Goal: Task Accomplishment & Management: Manage account settings

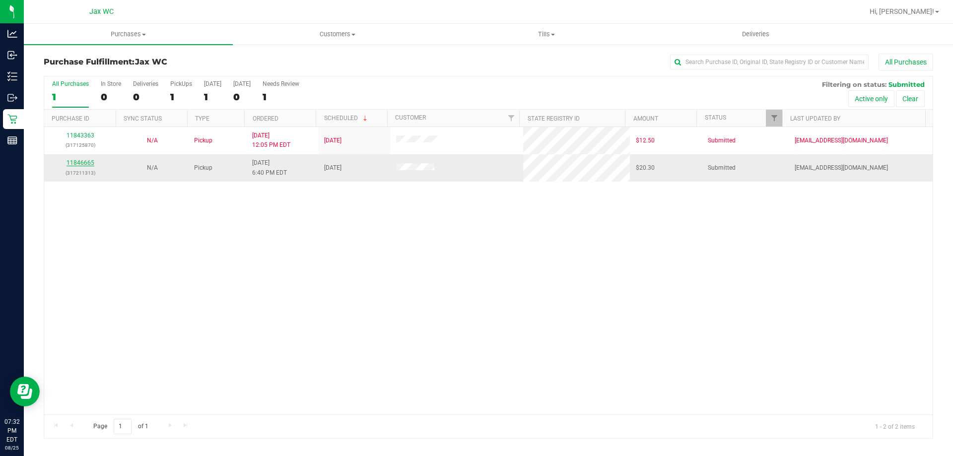
click at [87, 162] on link "11846665" at bounding box center [81, 162] width 28 height 7
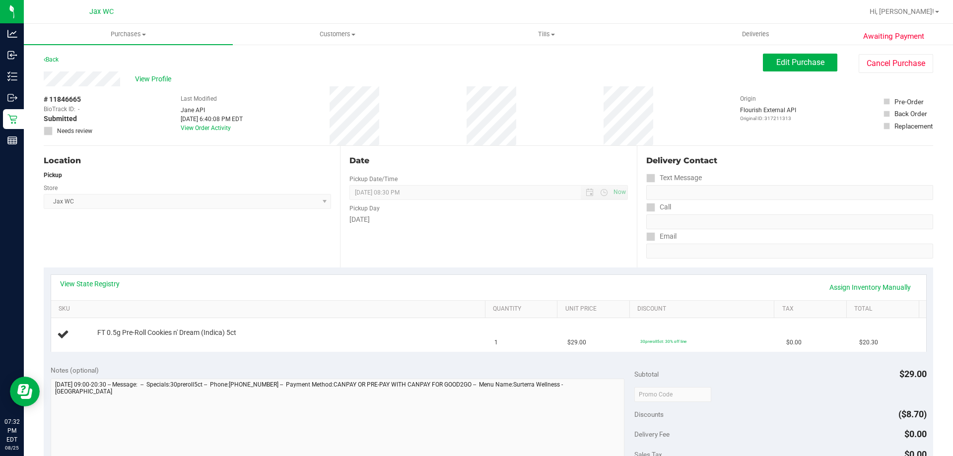
click at [310, 341] on div "FT 0.5g Pre-Roll Cookies n' Dream (Indica) 5ct" at bounding box center [270, 334] width 426 height 13
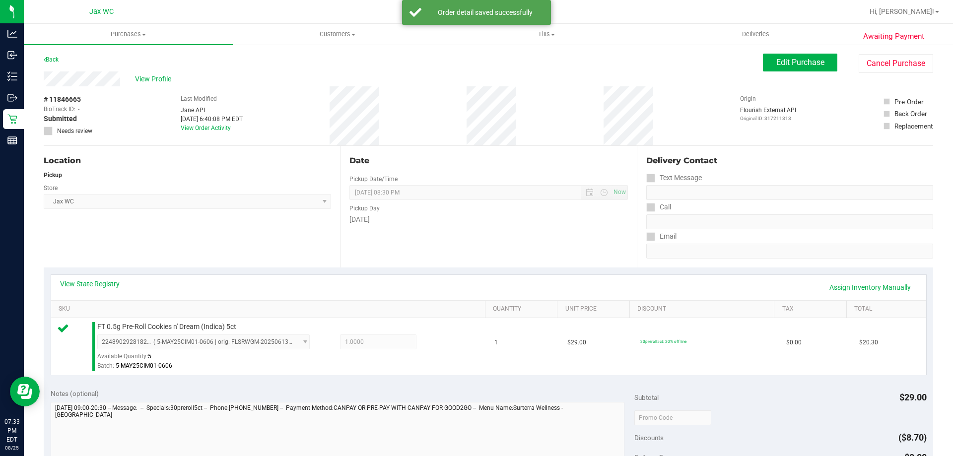
scroll to position [355, 0]
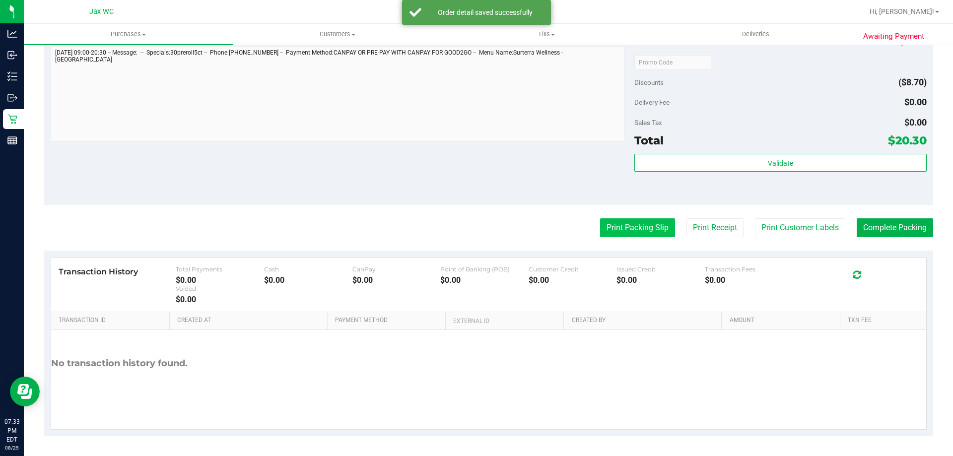
click at [622, 226] on button "Print Packing Slip" at bounding box center [637, 227] width 75 height 19
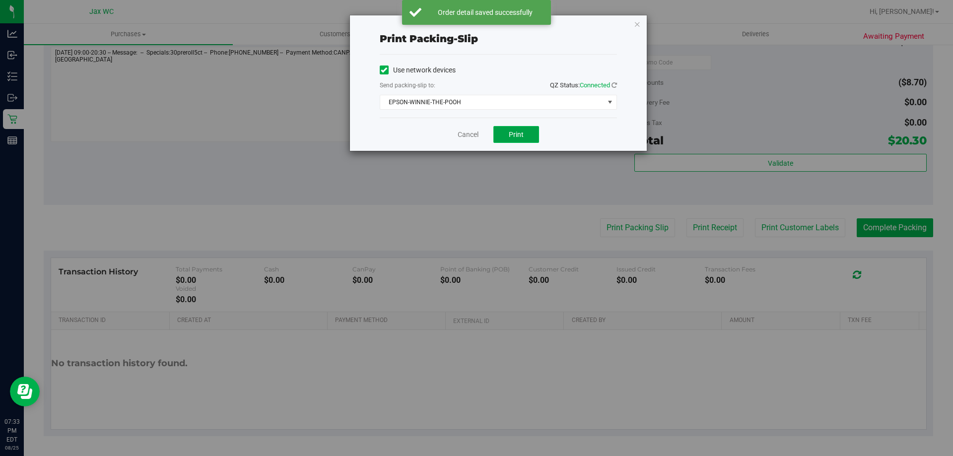
click at [512, 131] on button "Print" at bounding box center [516, 134] width 46 height 17
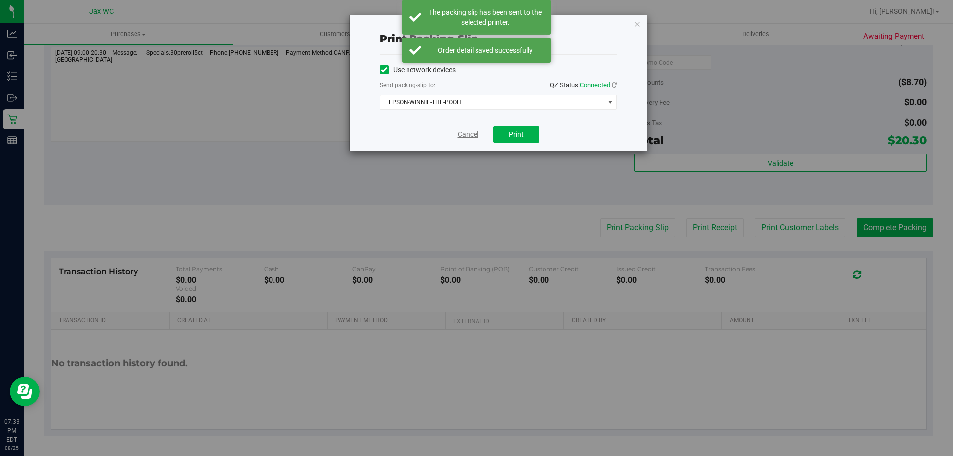
click at [462, 135] on link "Cancel" at bounding box center [468, 135] width 21 height 10
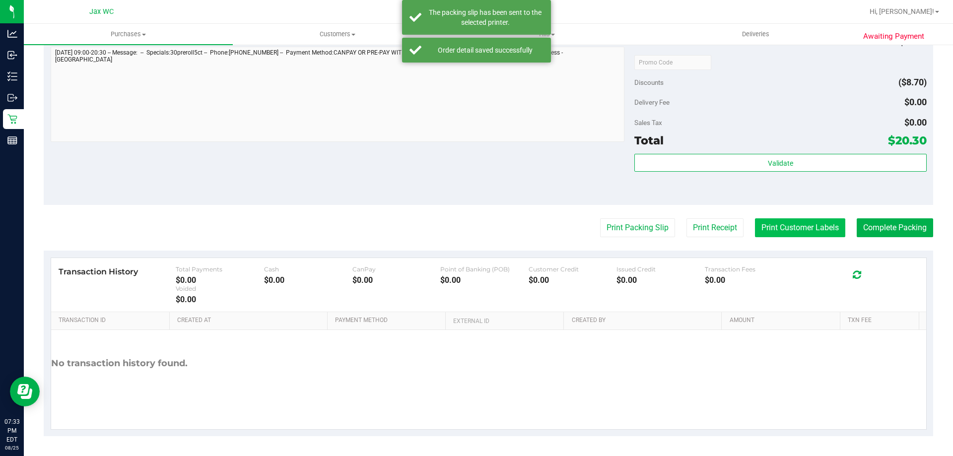
click at [773, 227] on button "Print Customer Labels" at bounding box center [800, 227] width 90 height 19
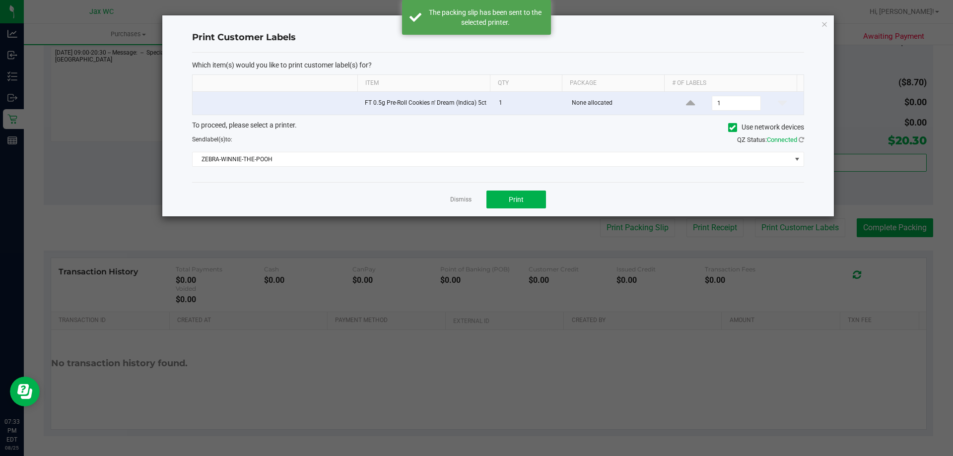
drag, startPoint x: 521, startPoint y: 221, endPoint x: 527, endPoint y: 214, distance: 8.8
click at [521, 217] on div "Print Customer Labels Which item(s) would you like to print customer label(s) f…" at bounding box center [498, 116] width 672 height 202
click at [527, 204] on button "Print" at bounding box center [516, 200] width 60 height 18
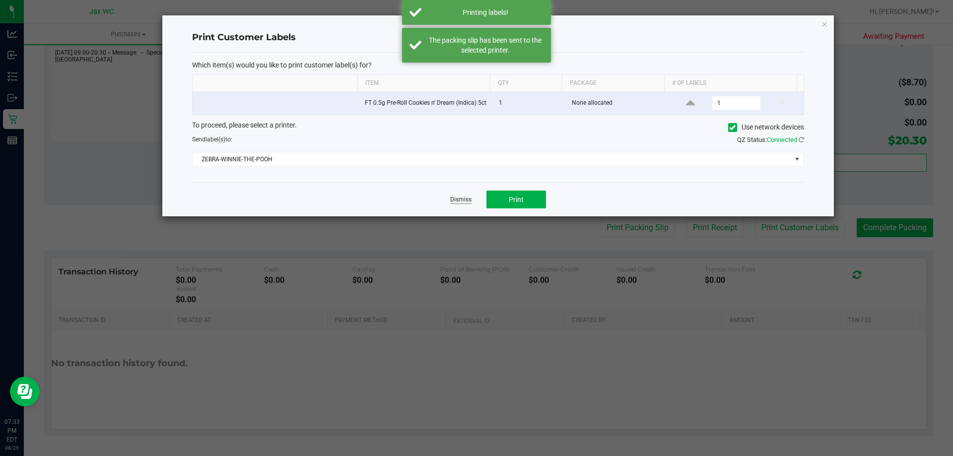
click at [467, 201] on link "Dismiss" at bounding box center [460, 200] width 21 height 8
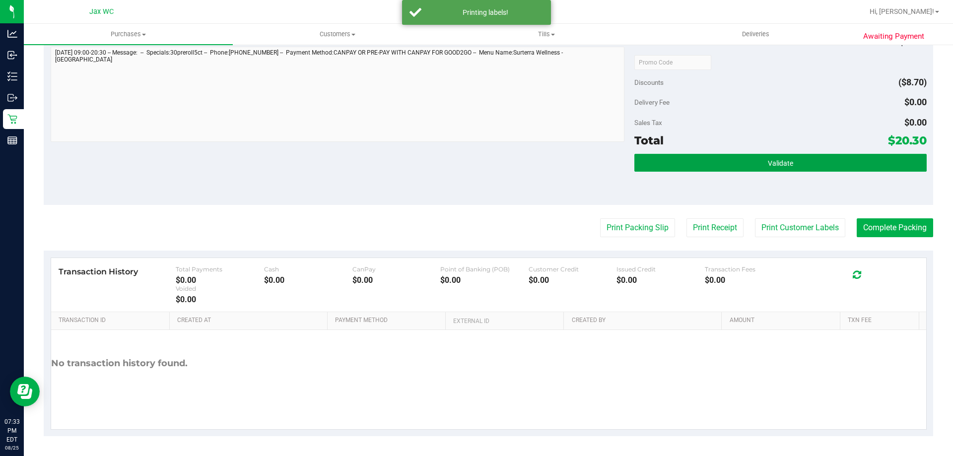
drag, startPoint x: 827, startPoint y: 160, endPoint x: 853, endPoint y: 175, distance: 29.8
click at [827, 160] on button "Validate" at bounding box center [780, 163] width 292 height 18
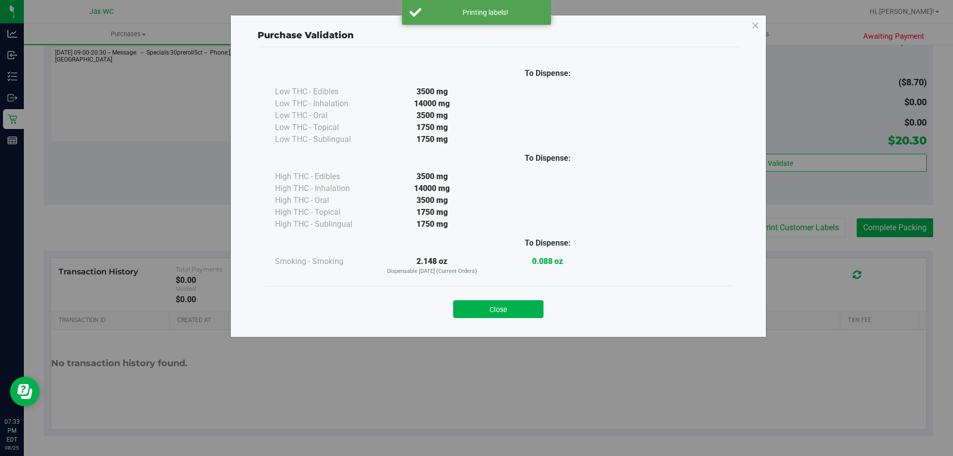
click at [905, 219] on div "Purchase Validation To Dispense: Low THC - Edibles 3500 mg" at bounding box center [480, 228] width 960 height 456
click at [894, 233] on div "Purchase Validation To Dispense: Low THC - Edibles 3500 mg" at bounding box center [480, 228] width 960 height 456
click at [485, 318] on button "Close" at bounding box center [498, 309] width 90 height 18
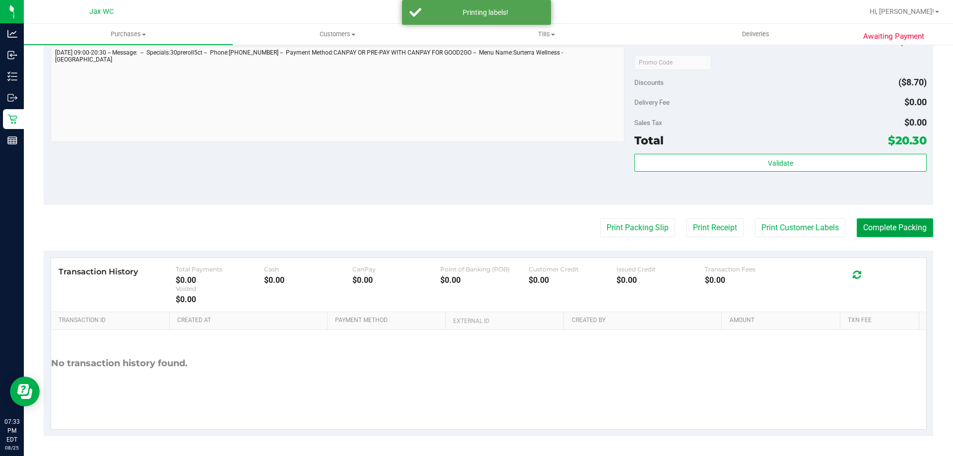
click at [893, 225] on button "Complete Packing" at bounding box center [895, 227] width 76 height 19
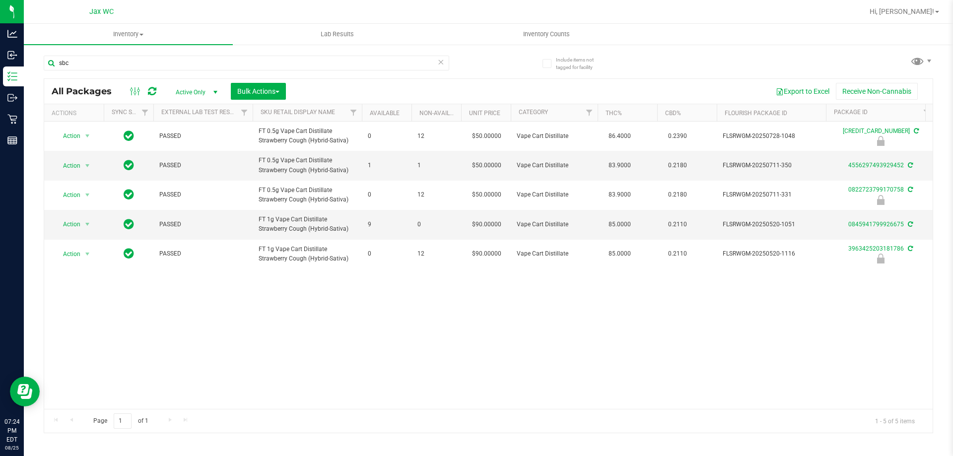
drag, startPoint x: 111, startPoint y: 69, endPoint x: 37, endPoint y: 60, distance: 75.0
click at [37, 60] on div "Include items not tagged for facility sbc All Packages Active Only Active Only …" at bounding box center [488, 195] width 929 height 303
